Goal: Understand process/instructions

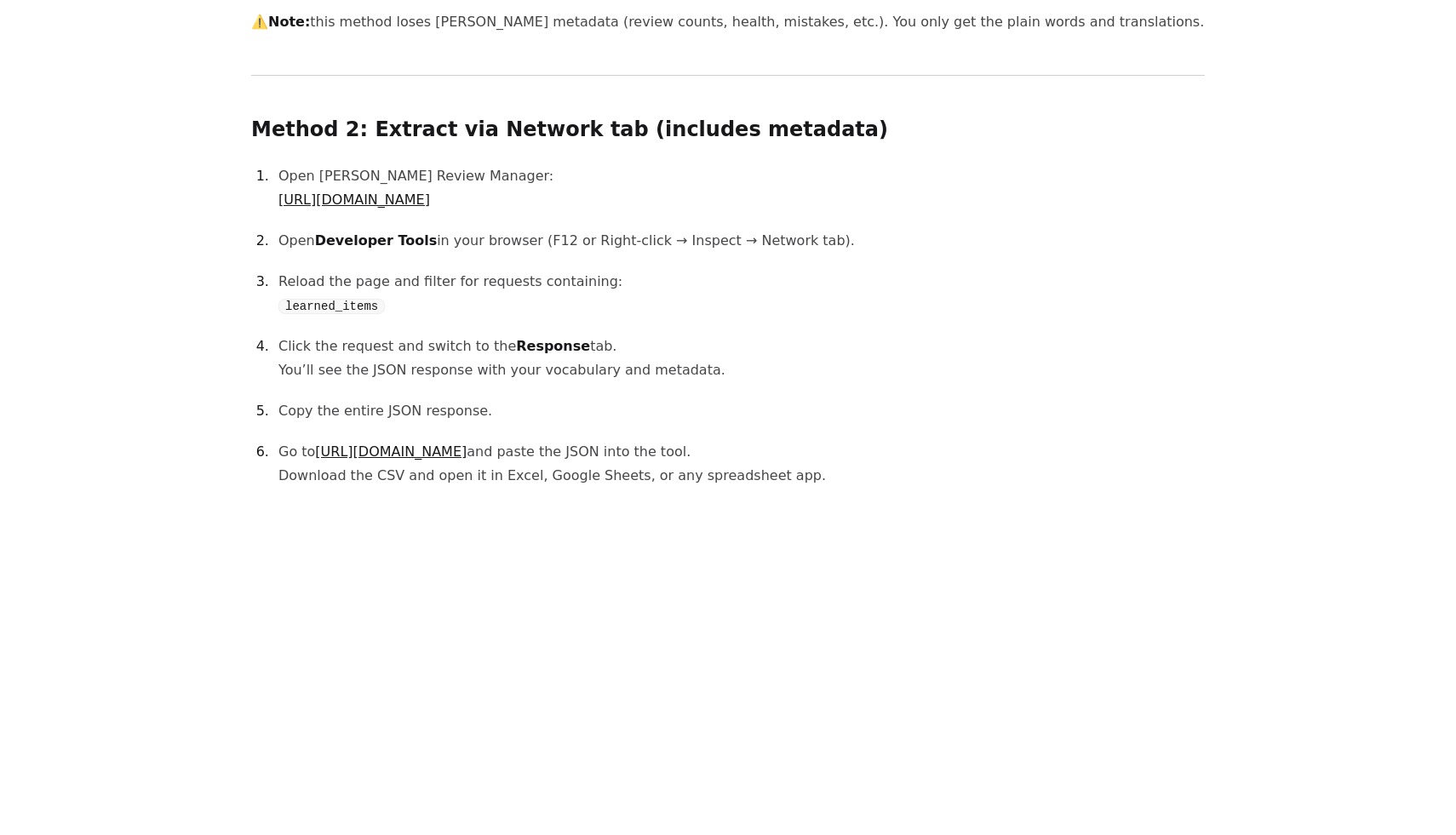
scroll to position [1081, 0]
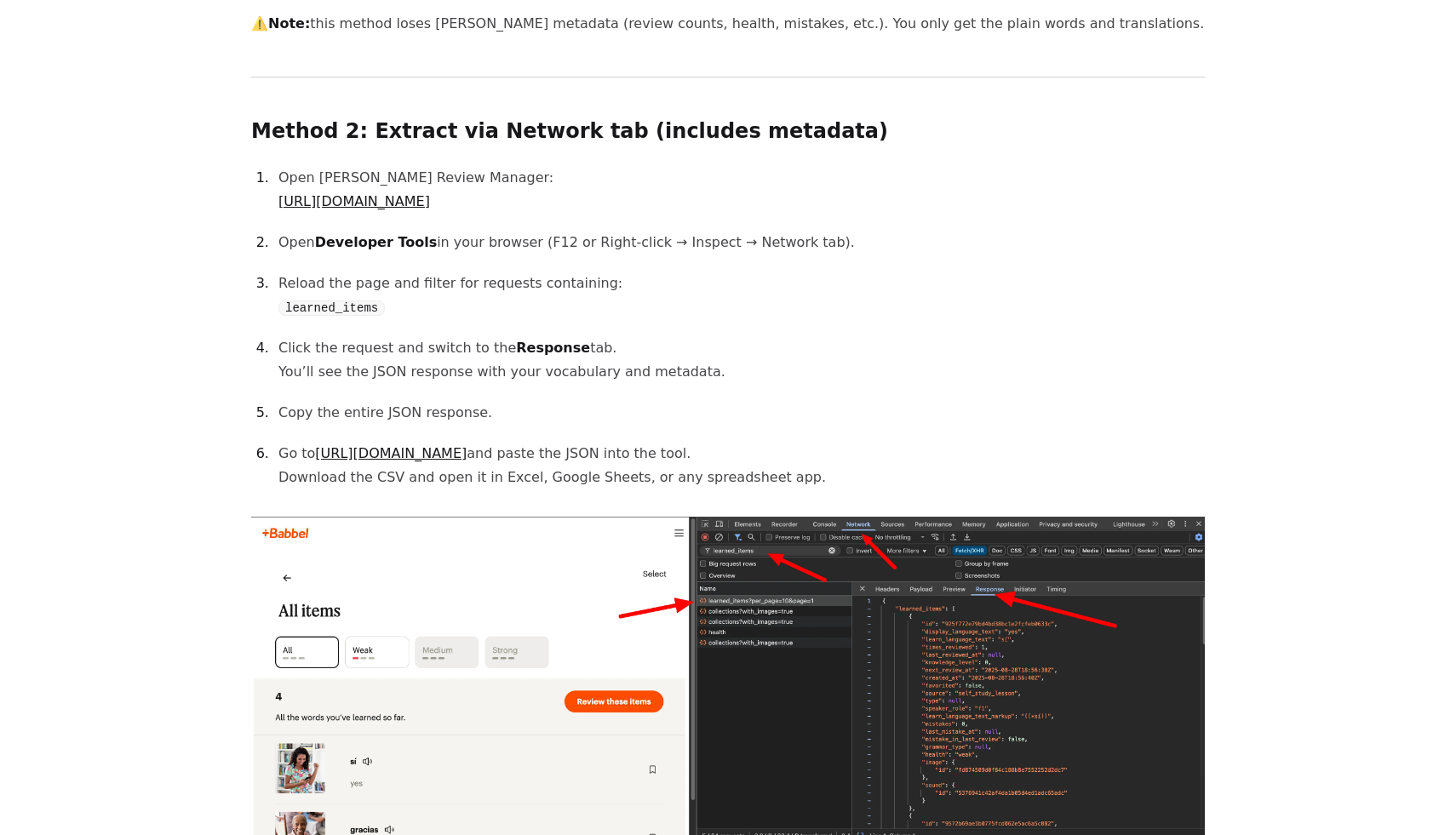
drag, startPoint x: 554, startPoint y: 202, endPoint x: 277, endPoint y: 201, distance: 277.0
click at [277, 201] on li "Open [PERSON_NAME] Review Manager: [URL][DOMAIN_NAME]" at bounding box center [739, 189] width 931 height 48
copy link "[URL][DOMAIN_NAME]"
click at [1079, 314] on p "Reload the page and filter for requests containing: learned_items" at bounding box center [741, 295] width 926 height 48
drag, startPoint x: 377, startPoint y: 310, endPoint x: 286, endPoint y: 308, distance: 91.0
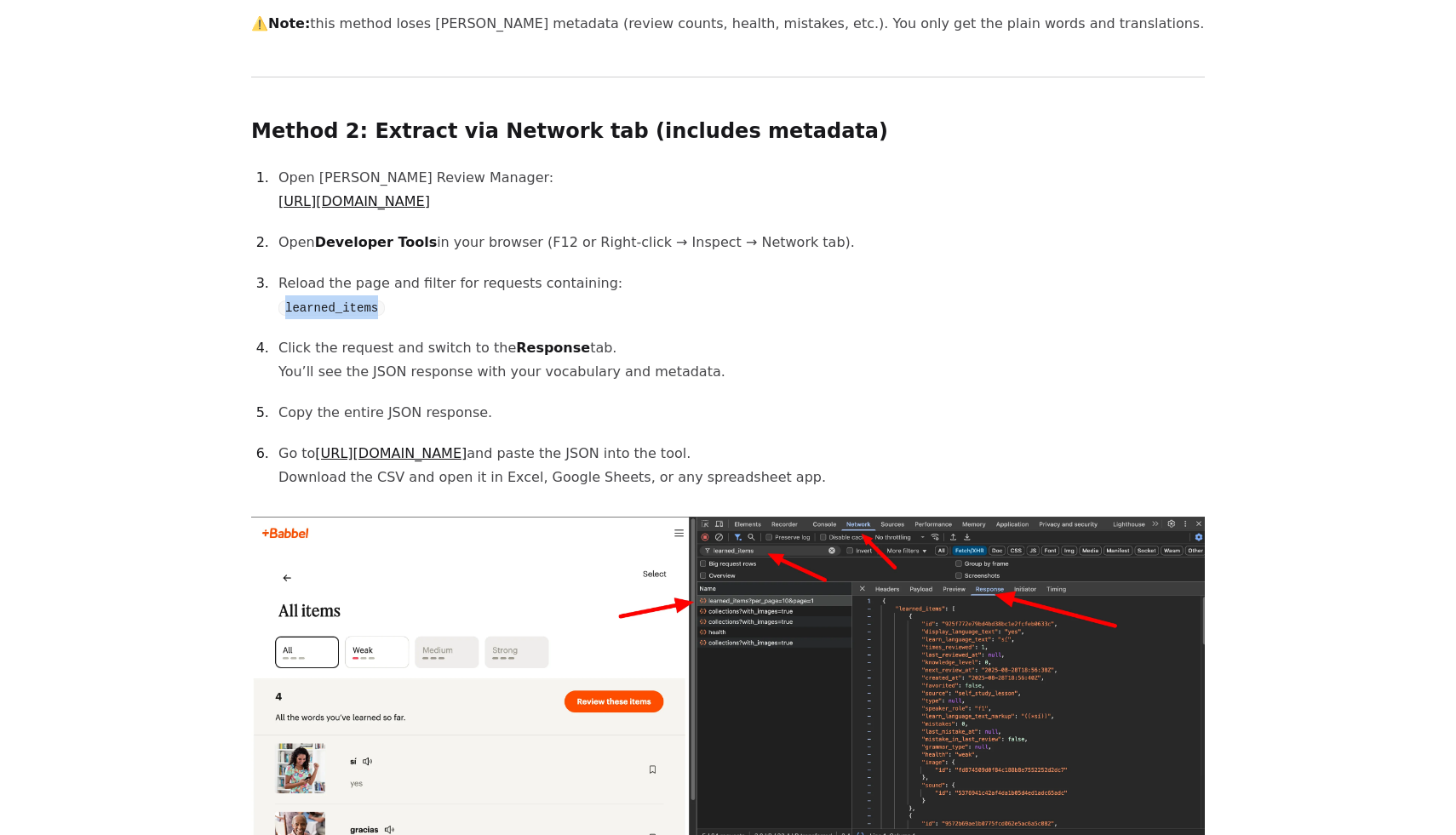
click at [286, 309] on code "learned_items" at bounding box center [331, 308] width 106 height 15
copy code "learned_items"
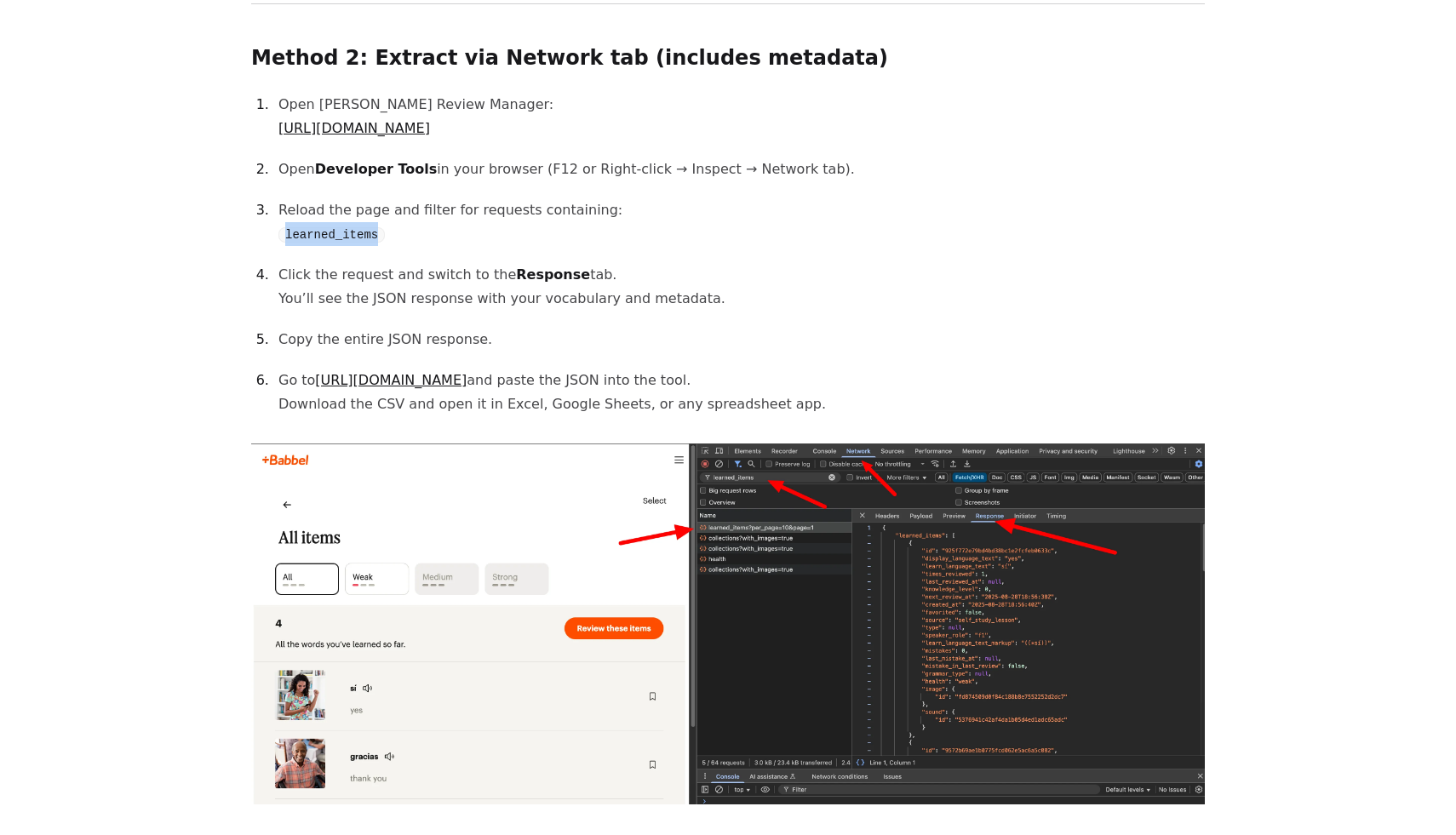
scroll to position [1155, 0]
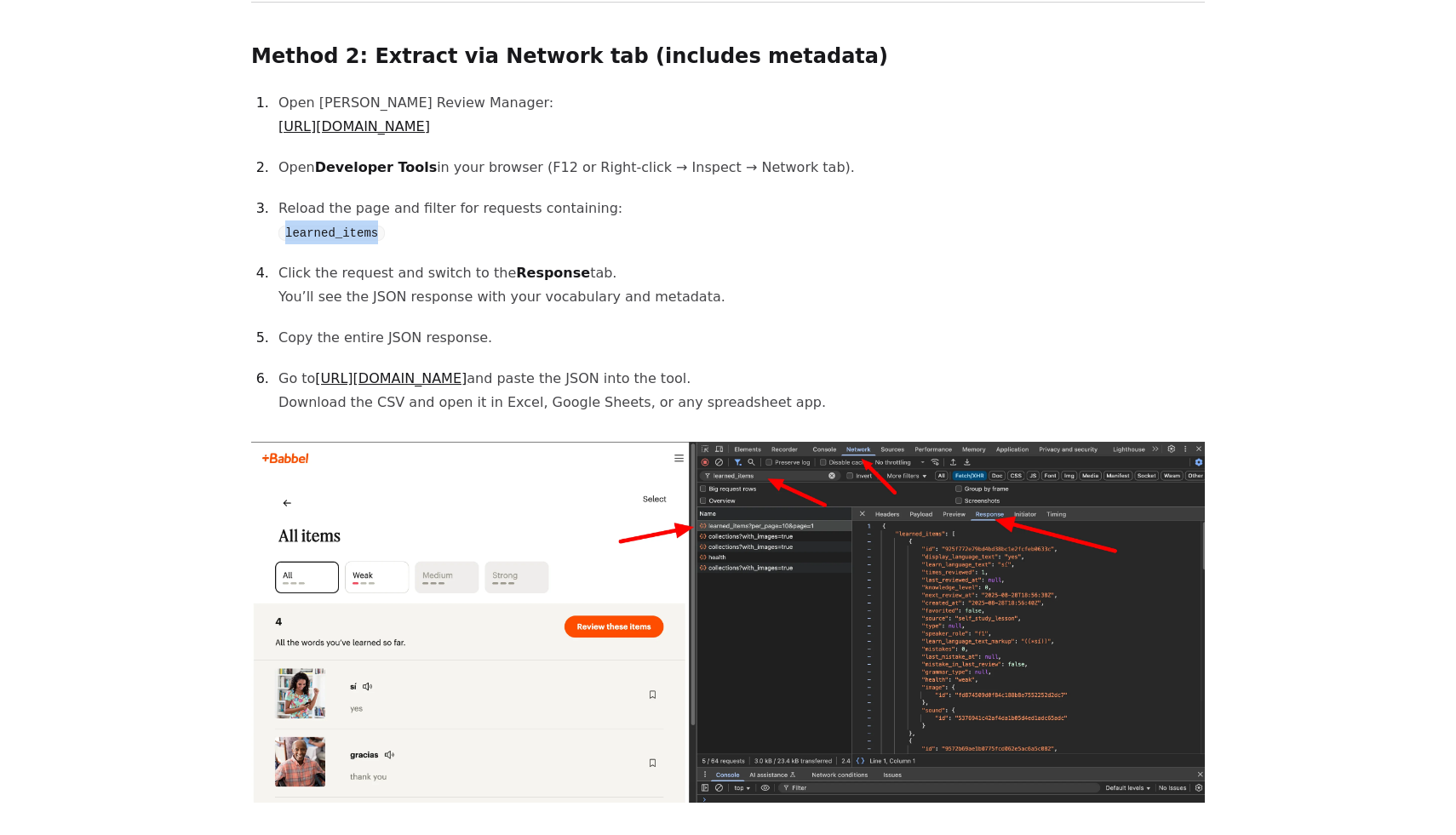
click at [414, 379] on link "[URL][DOMAIN_NAME]" at bounding box center [391, 379] width 151 height 16
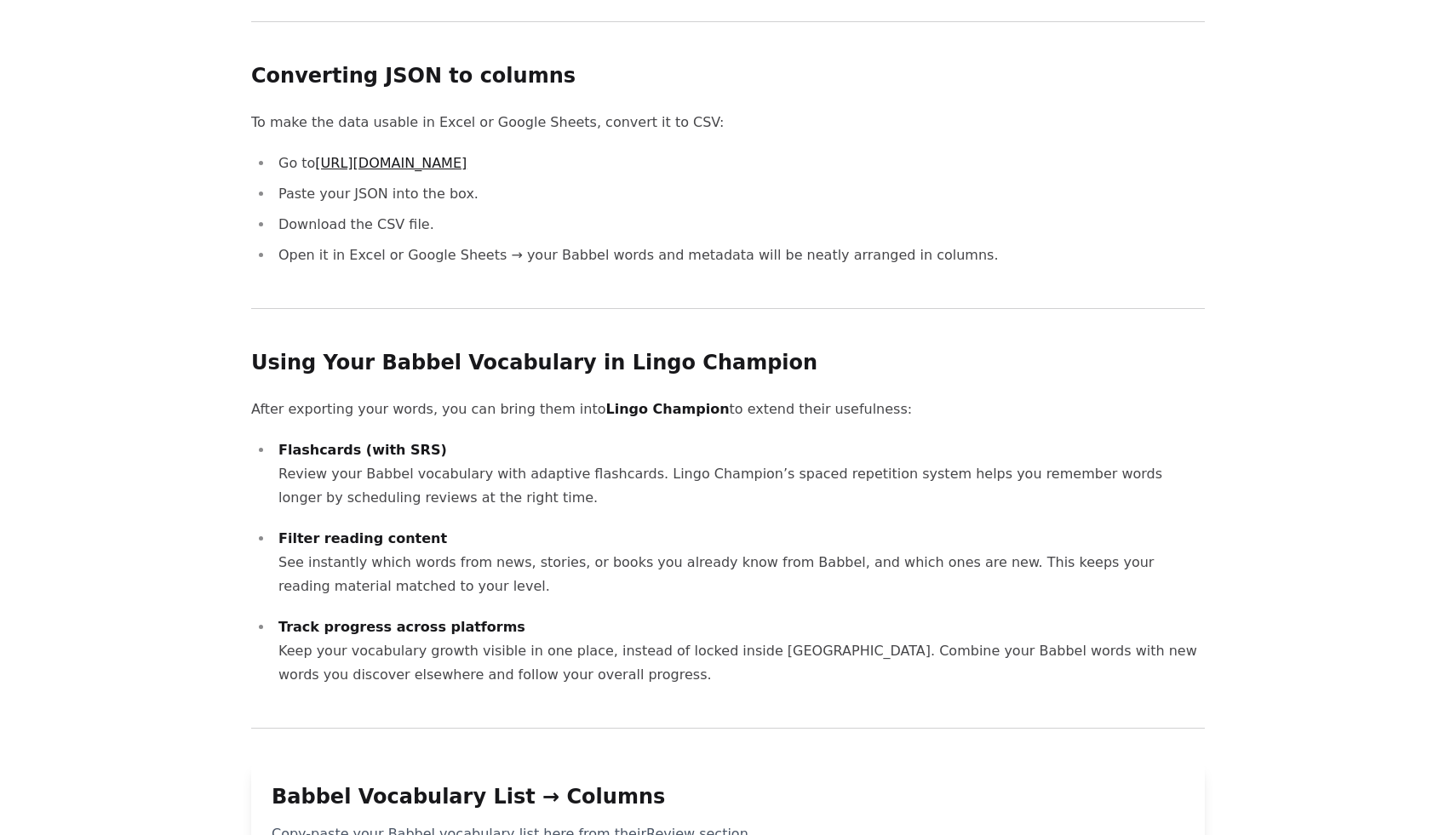
scroll to position [1981, 0]
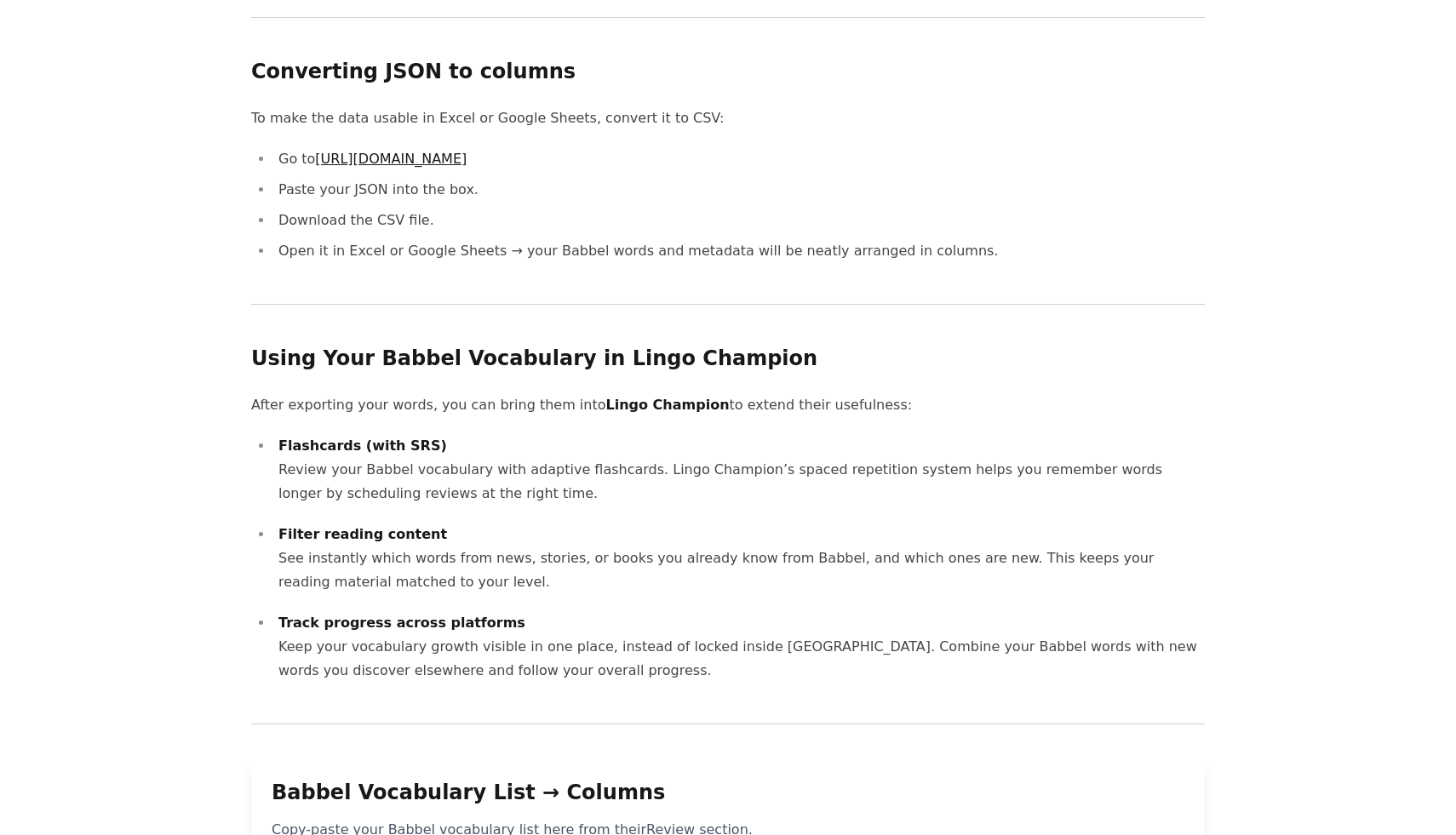
click at [419, 159] on link "[URL][DOMAIN_NAME]" at bounding box center [391, 158] width 151 height 16
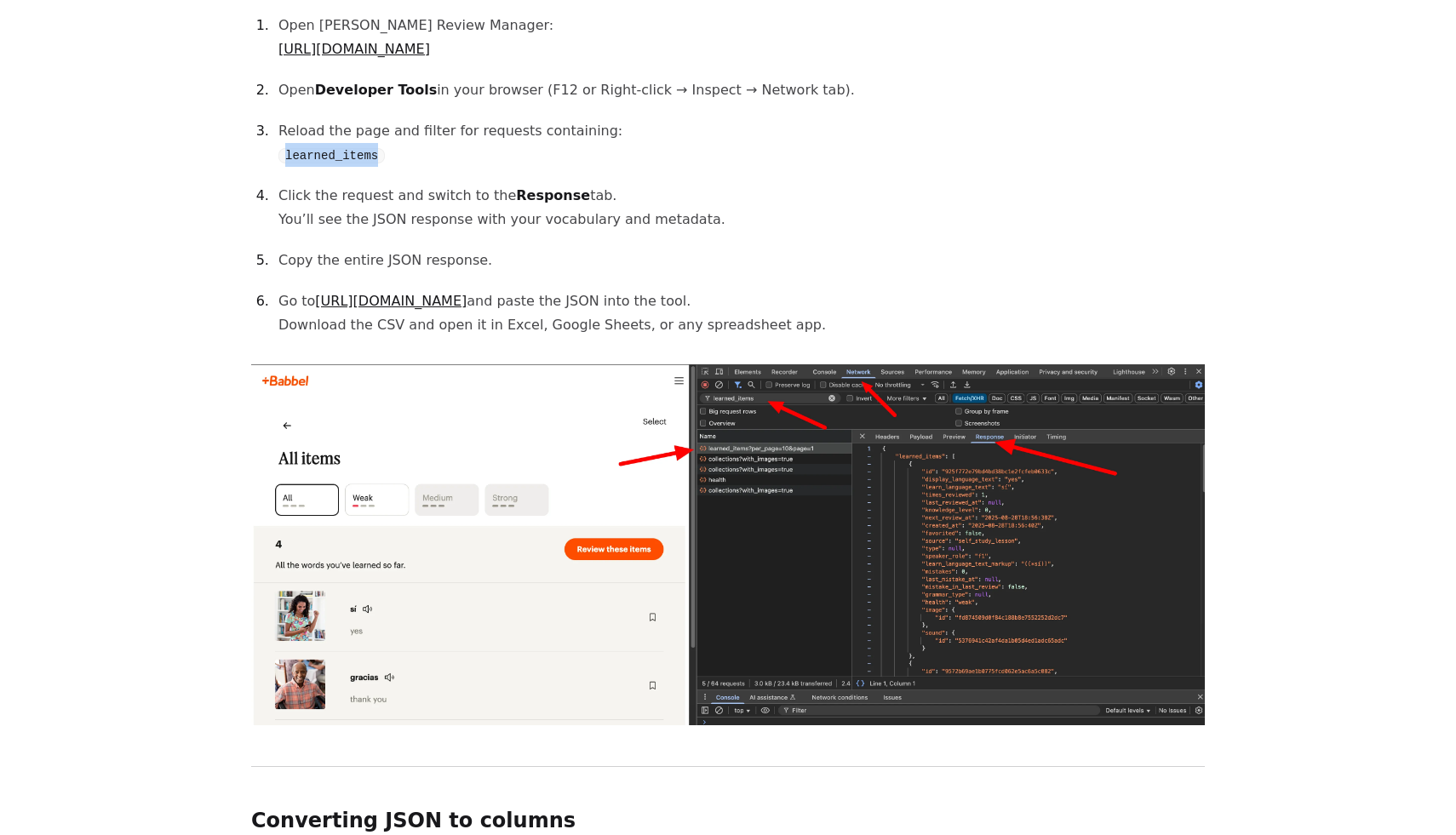
scroll to position [1216, 0]
